Goal: Information Seeking & Learning: Learn about a topic

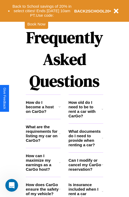
scroll to position [643, 0]
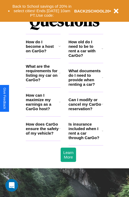
click at [85, 57] on h3 "How old do I need to be to rent a car with CarGo?" at bounding box center [85, 49] width 33 height 18
click at [85, 139] on h3 "Is insurance included when I rent a car through CarGo?" at bounding box center [85, 131] width 33 height 18
click at [85, 111] on h3 "Can I modify or cancel my CarGo reservation?" at bounding box center [85, 104] width 33 height 14
click at [59, 75] on icon at bounding box center [59, 73] width 1 height 4
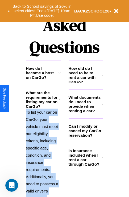
scroll to position [341, 0]
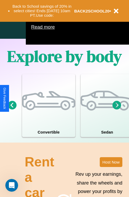
click at [117, 109] on icon at bounding box center [116, 105] width 9 height 9
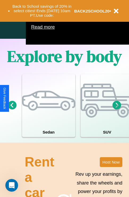
click at [117, 109] on icon at bounding box center [116, 105] width 9 height 9
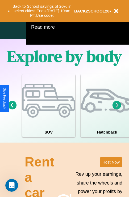
click at [12, 109] on icon at bounding box center [12, 105] width 9 height 9
